Goal: Information Seeking & Learning: Find specific fact

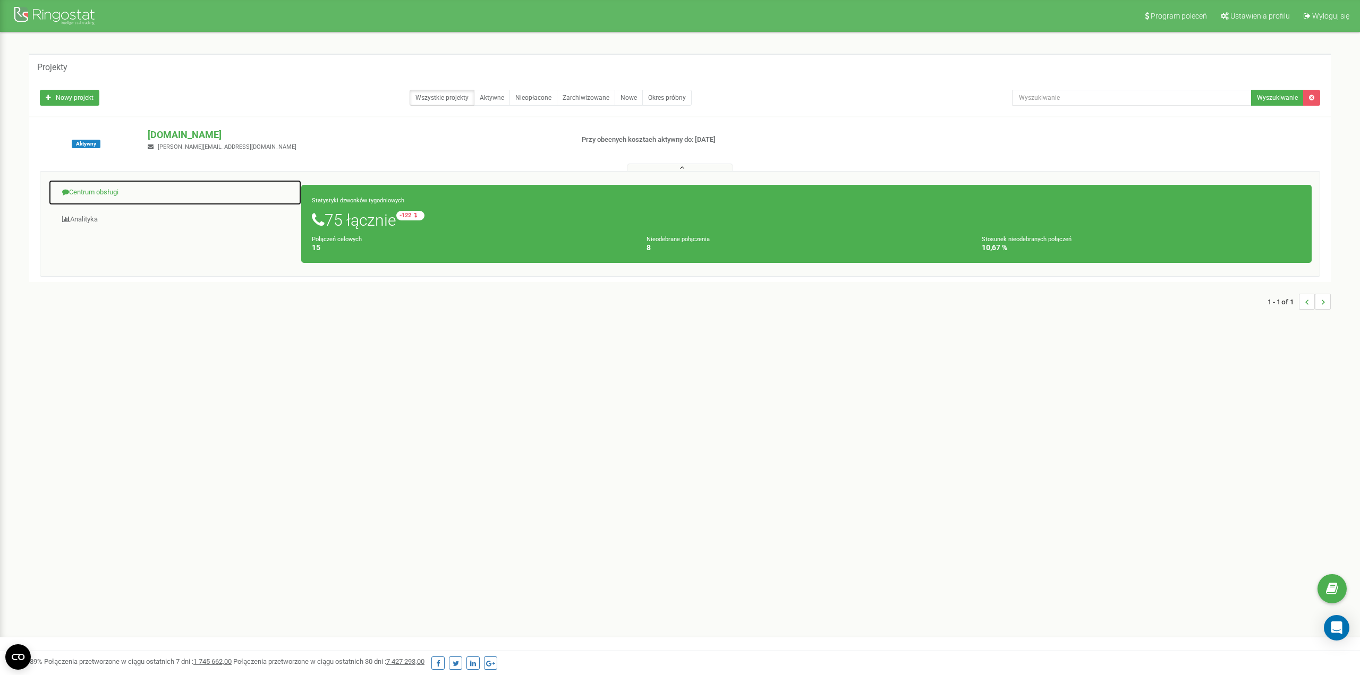
click at [96, 196] on link "Centrum obsługi" at bounding box center [174, 193] width 253 height 26
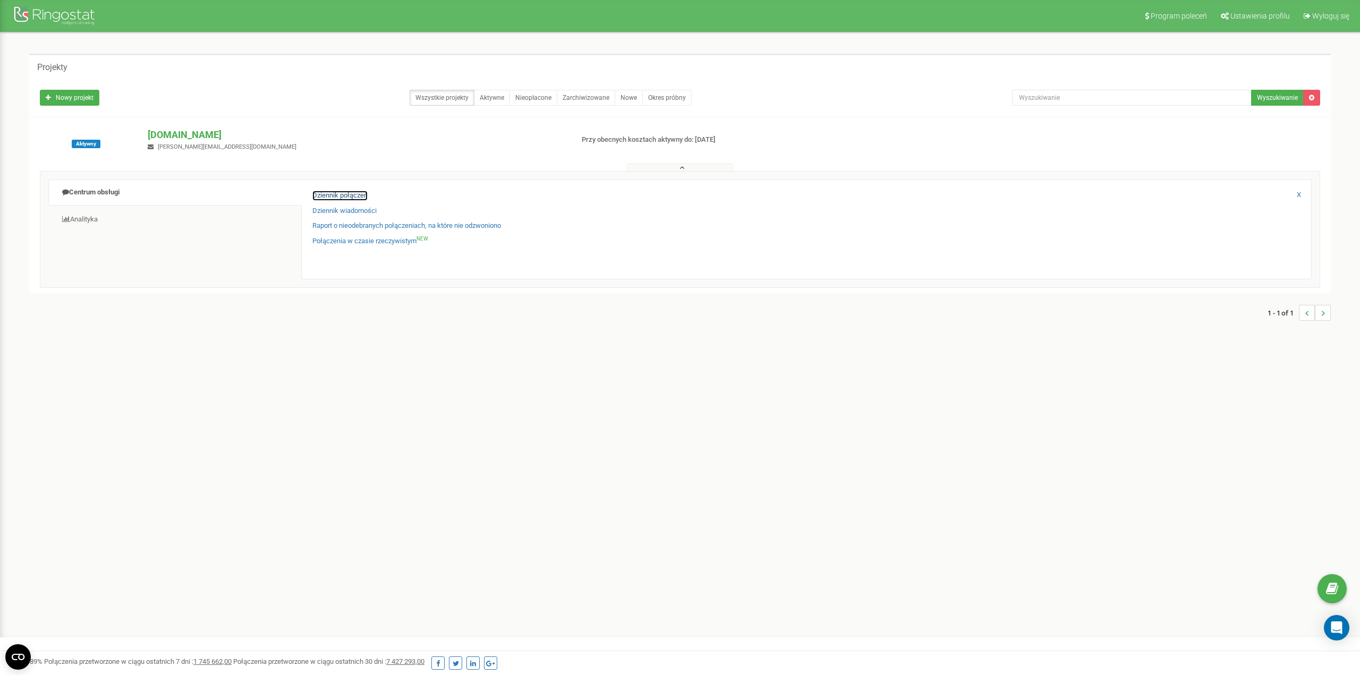
click at [360, 195] on link "Dziennik połączeń" at bounding box center [339, 196] width 55 height 10
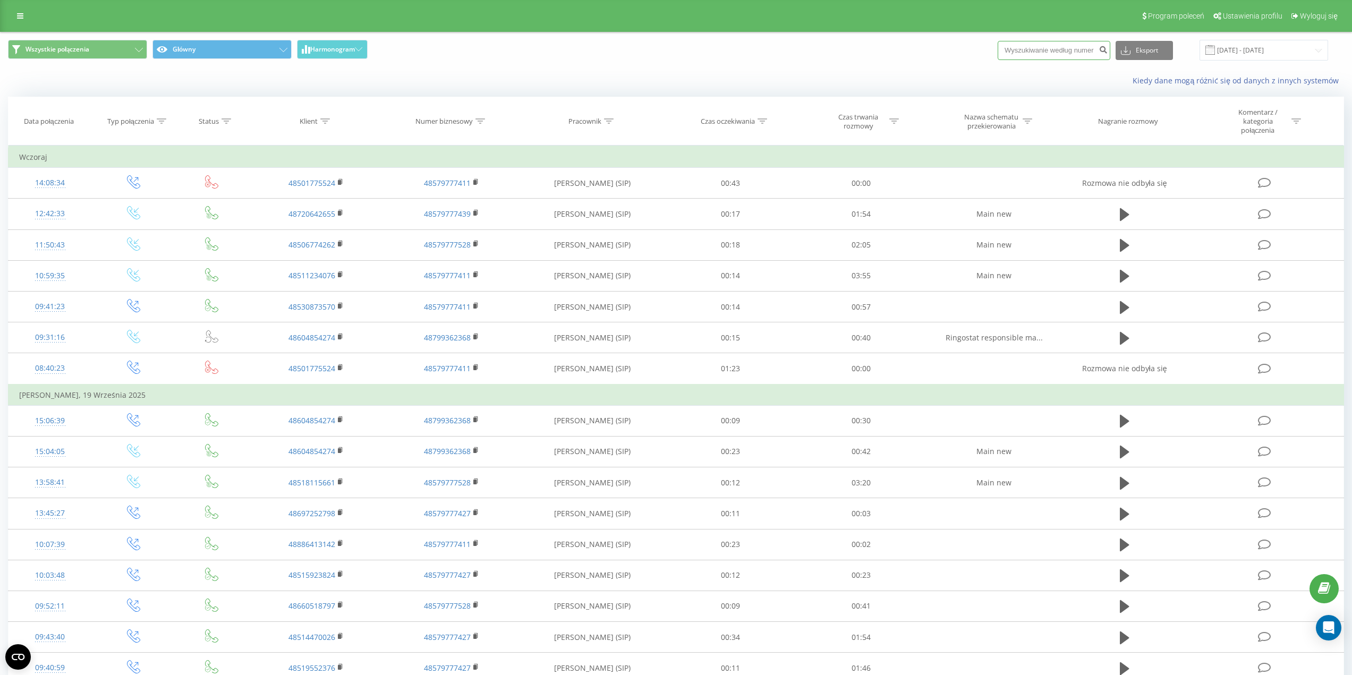
click at [1051, 54] on input at bounding box center [1053, 50] width 113 height 19
type input "514900453"
